Goal: Task Accomplishment & Management: Manage account settings

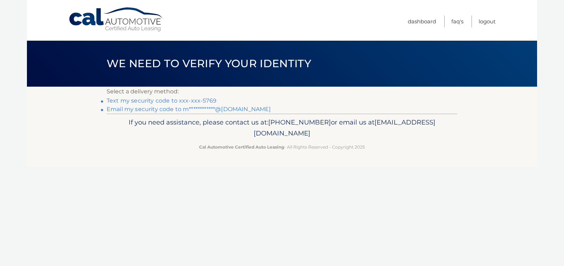
click at [193, 100] on link "Text my security code to xxx-xxx-5769" at bounding box center [162, 100] width 110 height 7
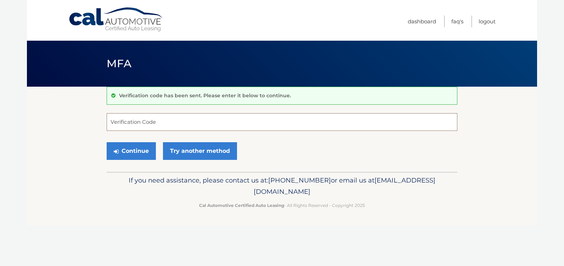
click at [176, 126] on input "Verification Code" at bounding box center [282, 122] width 351 height 18
type input "908183"
click at [135, 153] on button "Continue" at bounding box center [131, 151] width 49 height 18
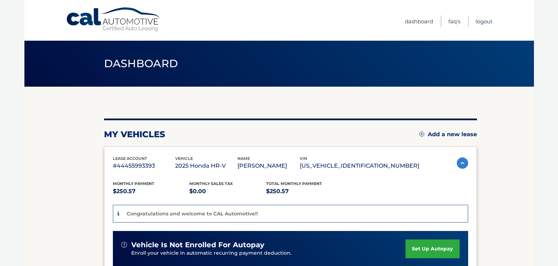
click at [487, 22] on link "Logout" at bounding box center [484, 22] width 17 height 12
